Goal: Navigation & Orientation: Find specific page/section

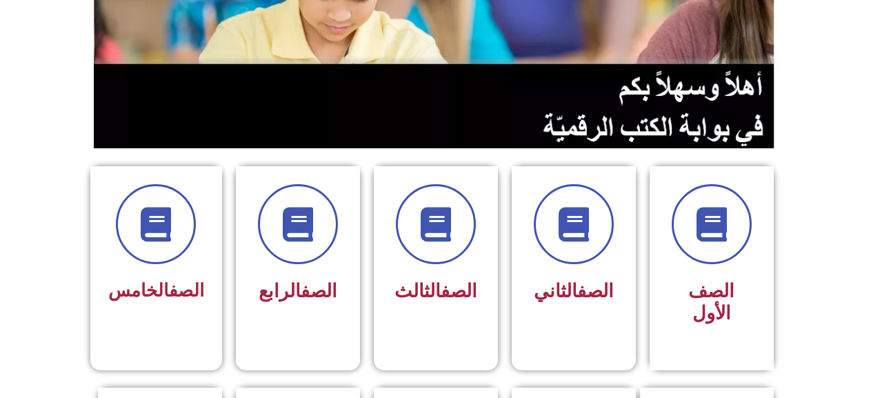
scroll to position [276, 0]
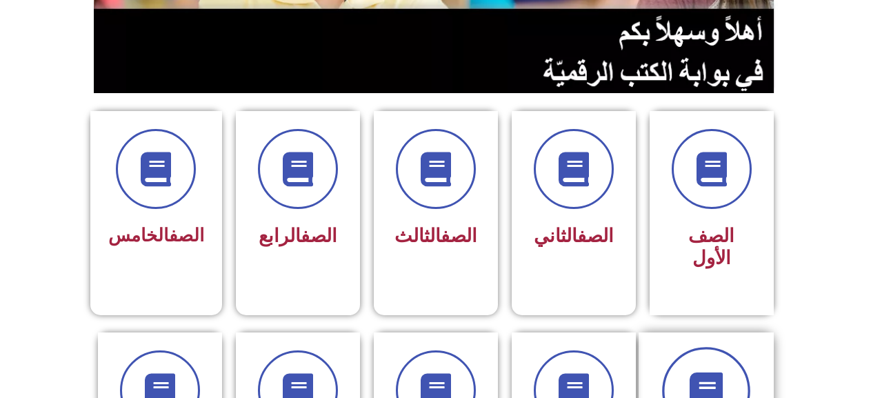
click at [675, 351] on span at bounding box center [706, 391] width 88 height 88
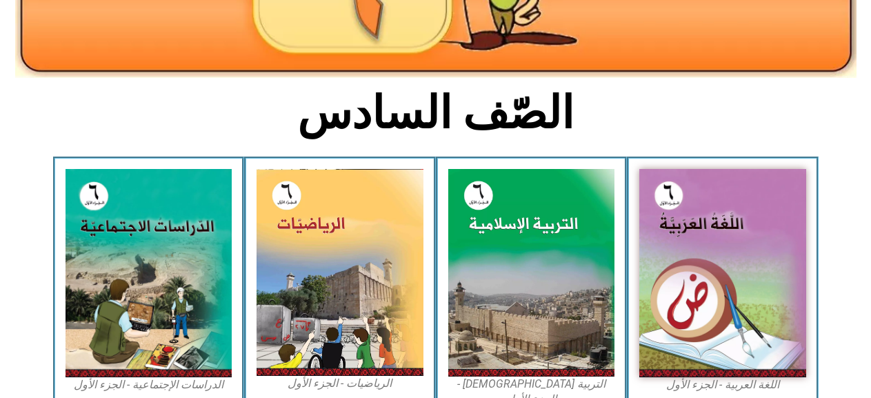
scroll to position [276, 0]
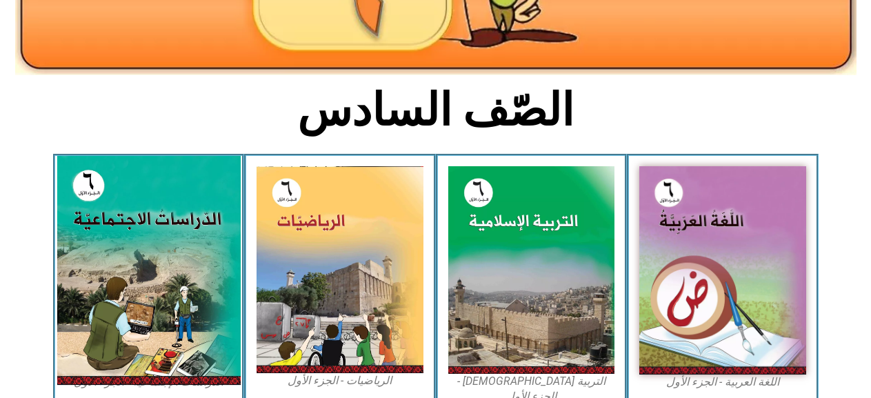
click at [168, 290] on img at bounding box center [148, 270] width 183 height 229
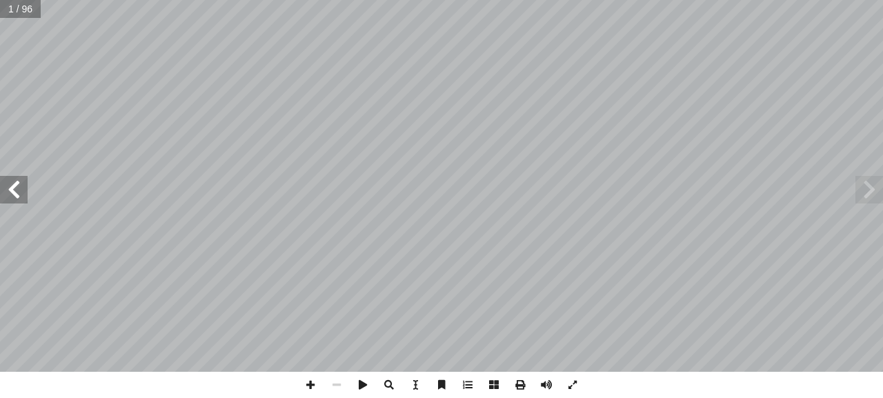
click at [6, 186] on span at bounding box center [14, 190] width 28 height 28
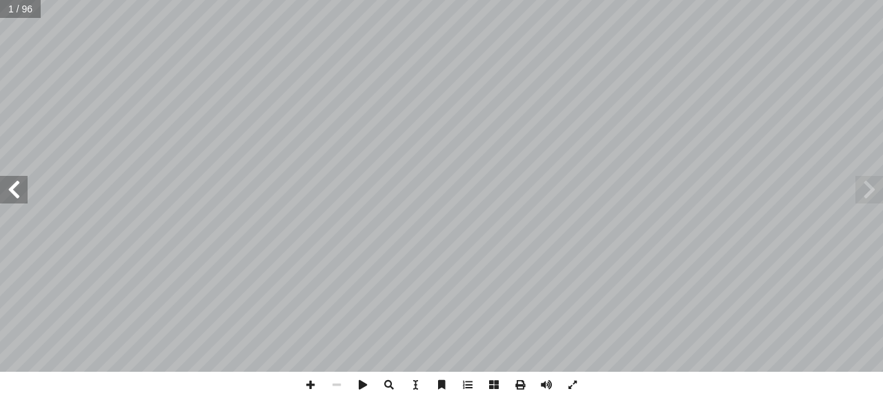
click at [6, 186] on span at bounding box center [14, 190] width 28 height 28
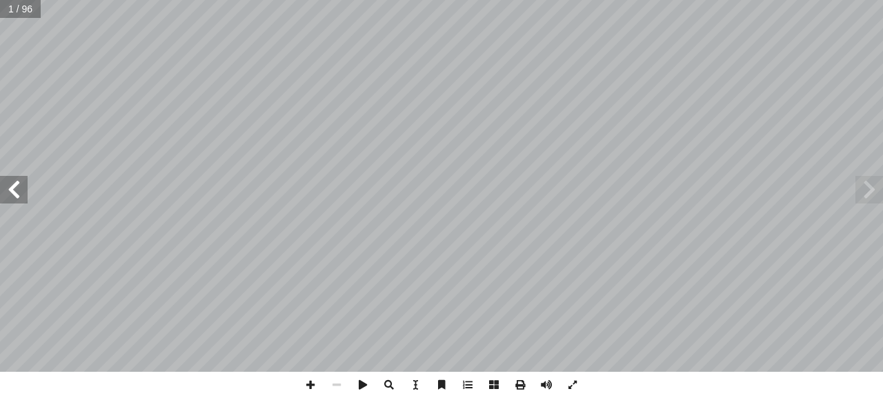
click at [6, 186] on span at bounding box center [14, 190] width 28 height 28
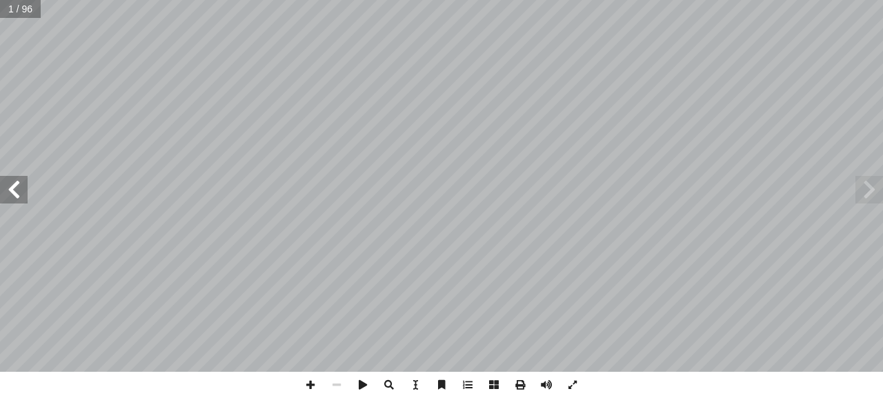
click at [6, 186] on span at bounding box center [14, 190] width 28 height 28
click at [7, 185] on span at bounding box center [14, 190] width 28 height 28
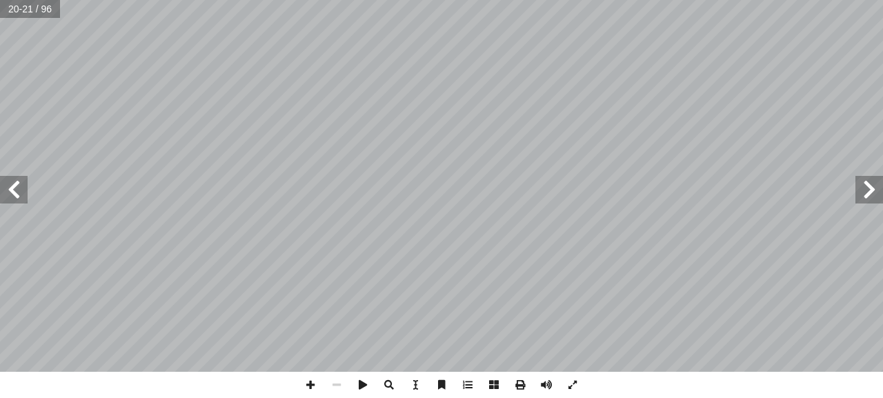
click at [7, 185] on span at bounding box center [14, 190] width 28 height 28
click at [5, 188] on span at bounding box center [14, 190] width 28 height 28
